Goal: Navigation & Orientation: Find specific page/section

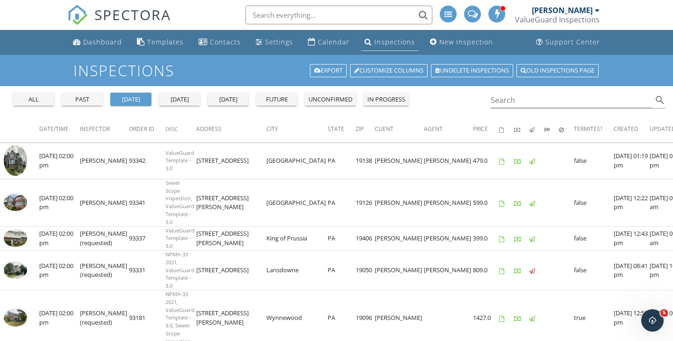
click at [381, 42] on div "Inspections" at bounding box center [394, 41] width 41 height 9
click at [387, 43] on div "Inspections" at bounding box center [394, 41] width 41 height 9
click at [377, 41] on div "Inspections" at bounding box center [394, 41] width 41 height 9
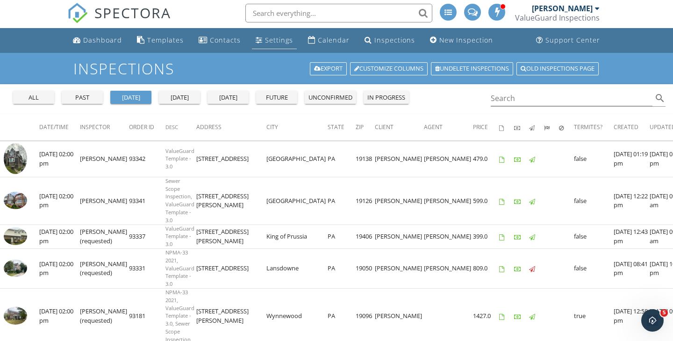
scroll to position [1, 0]
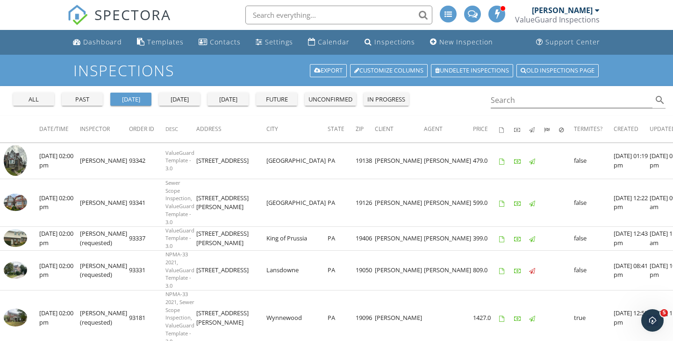
click at [186, 100] on div "[DATE]" at bounding box center [180, 99] width 34 height 9
